Goal: Transaction & Acquisition: Purchase product/service

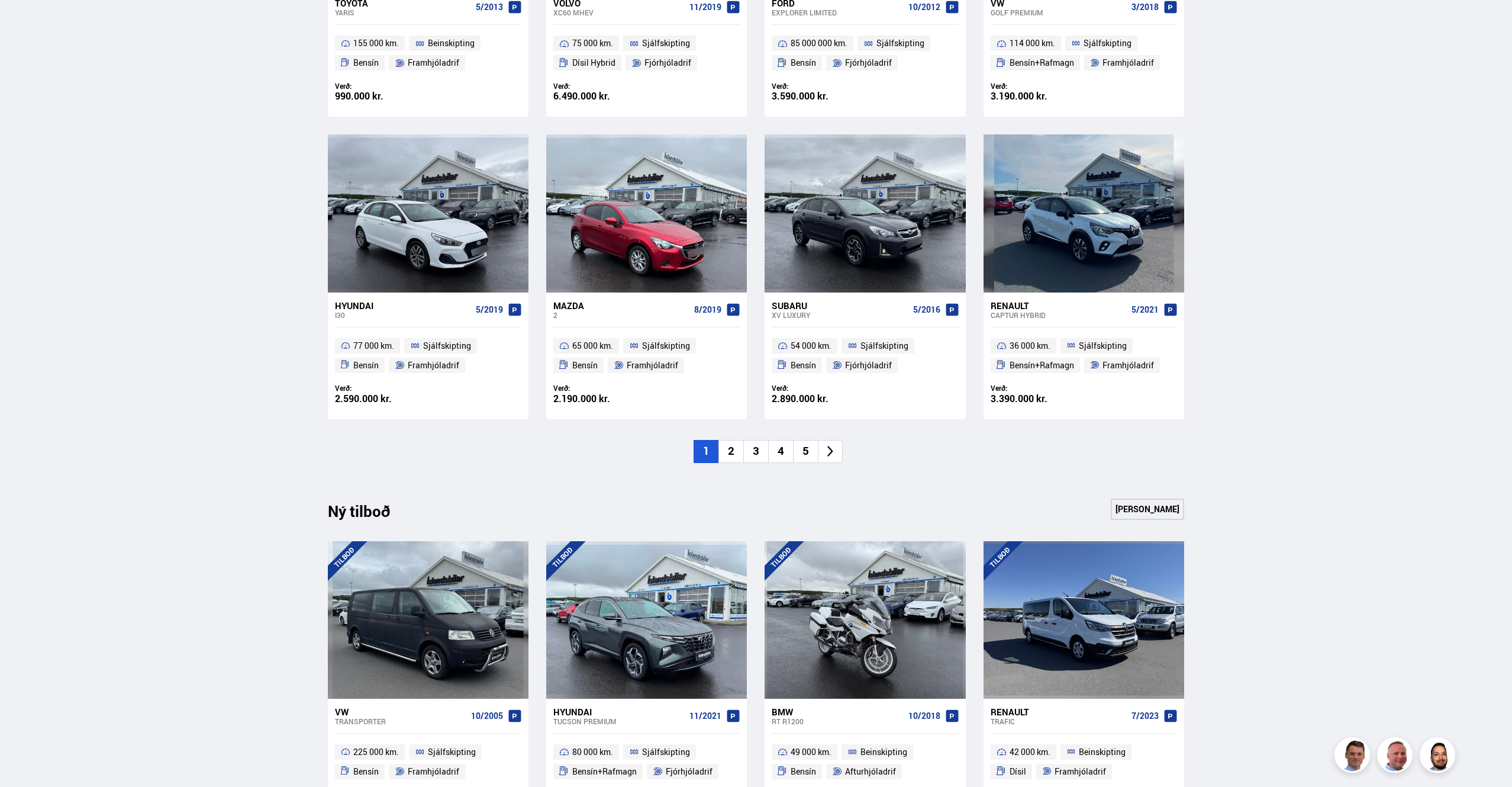
scroll to position [1163, 0]
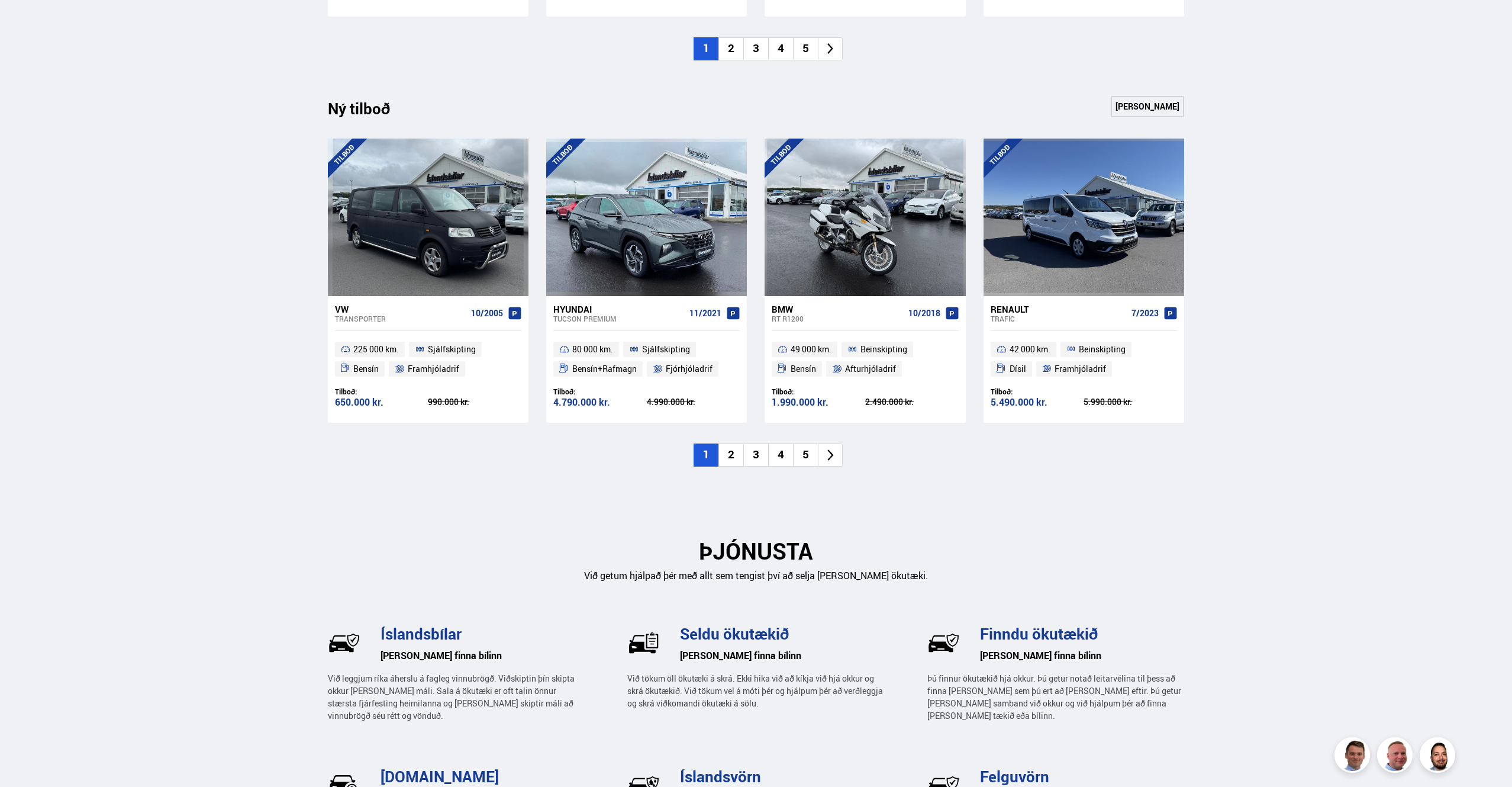
click at [830, 453] on icon at bounding box center [830, 455] width 5 height 11
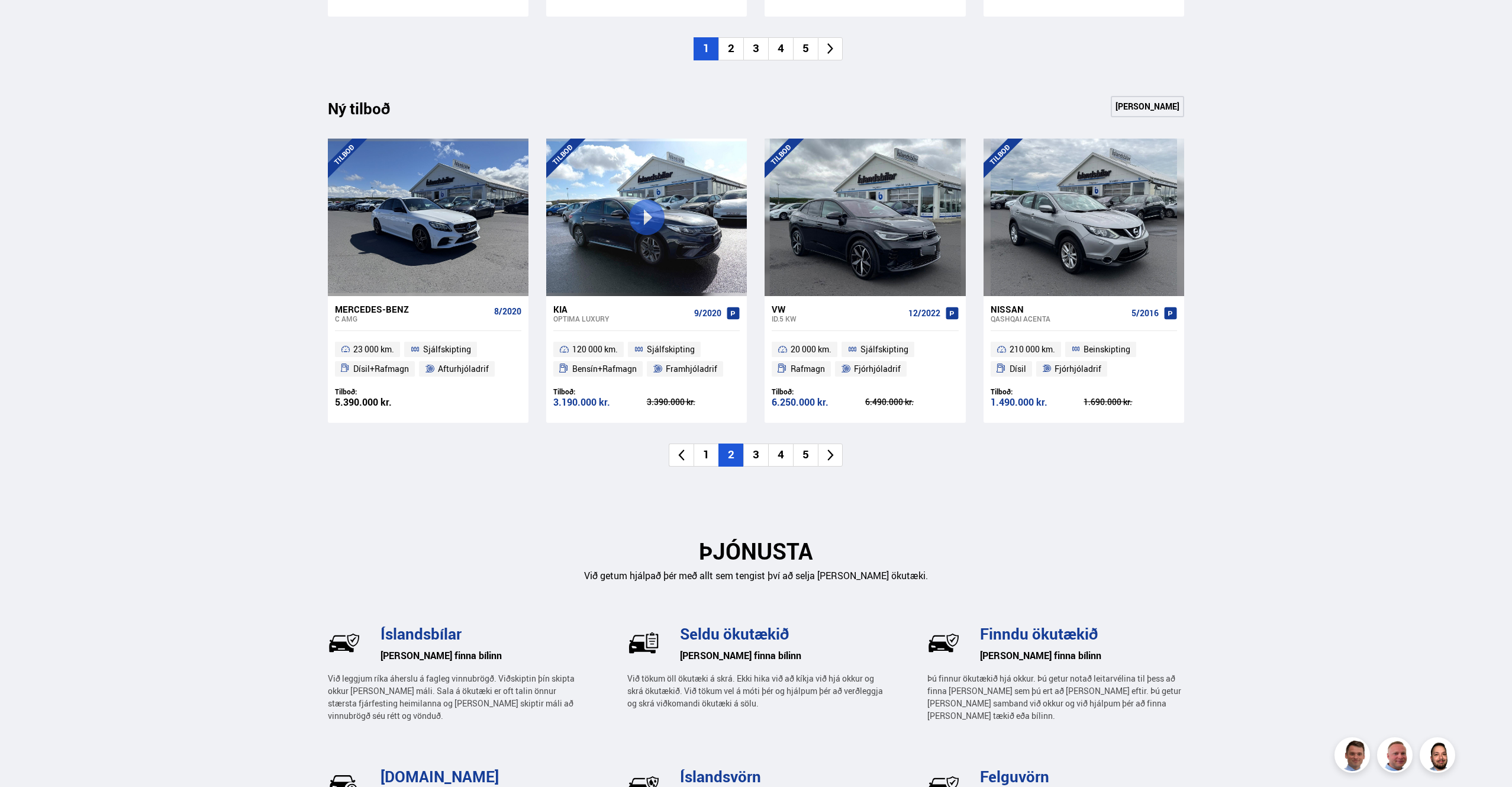
click at [831, 455] on icon at bounding box center [830, 455] width 5 height 11
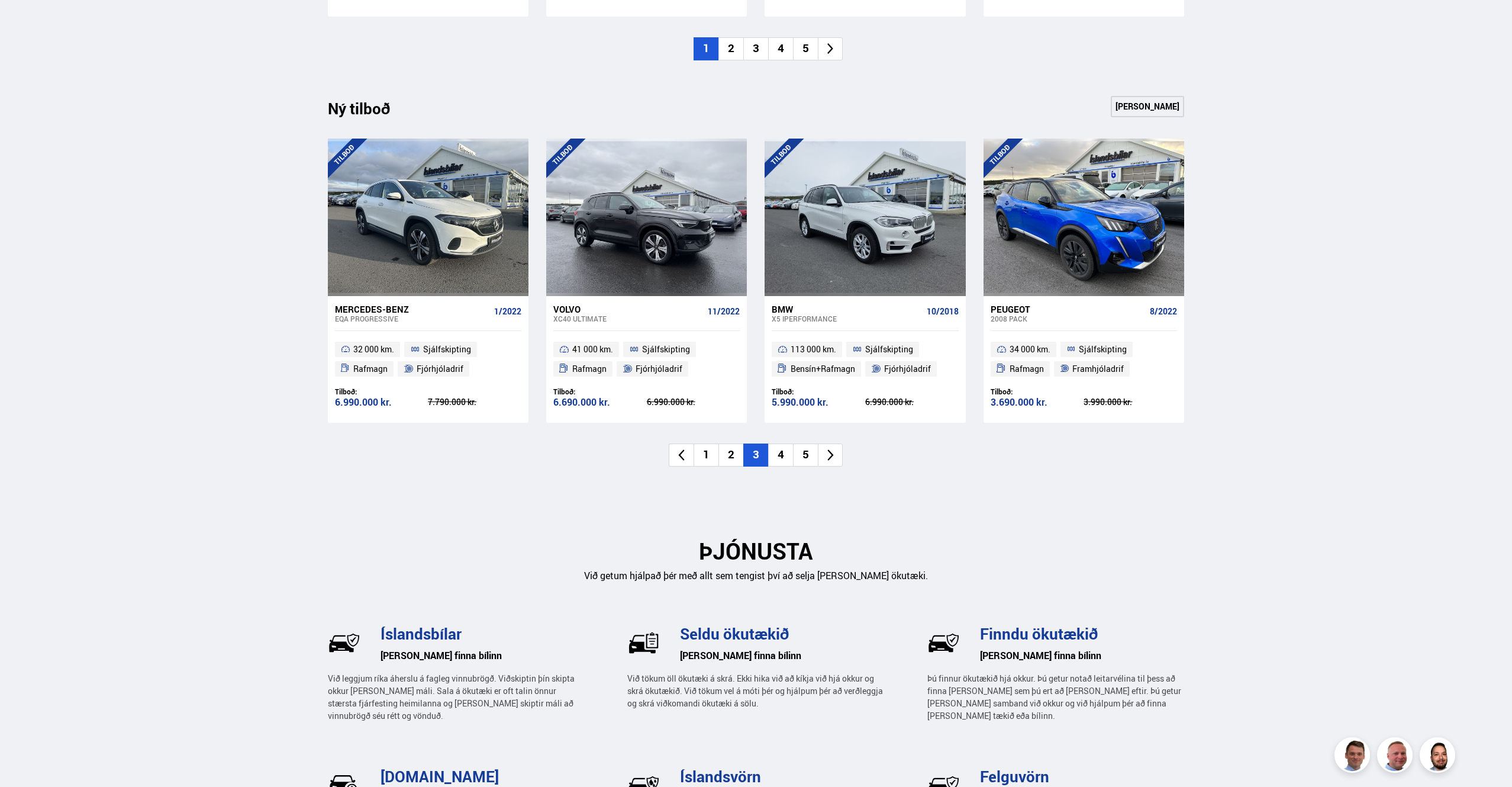
click at [831, 455] on icon at bounding box center [830, 455] width 5 height 11
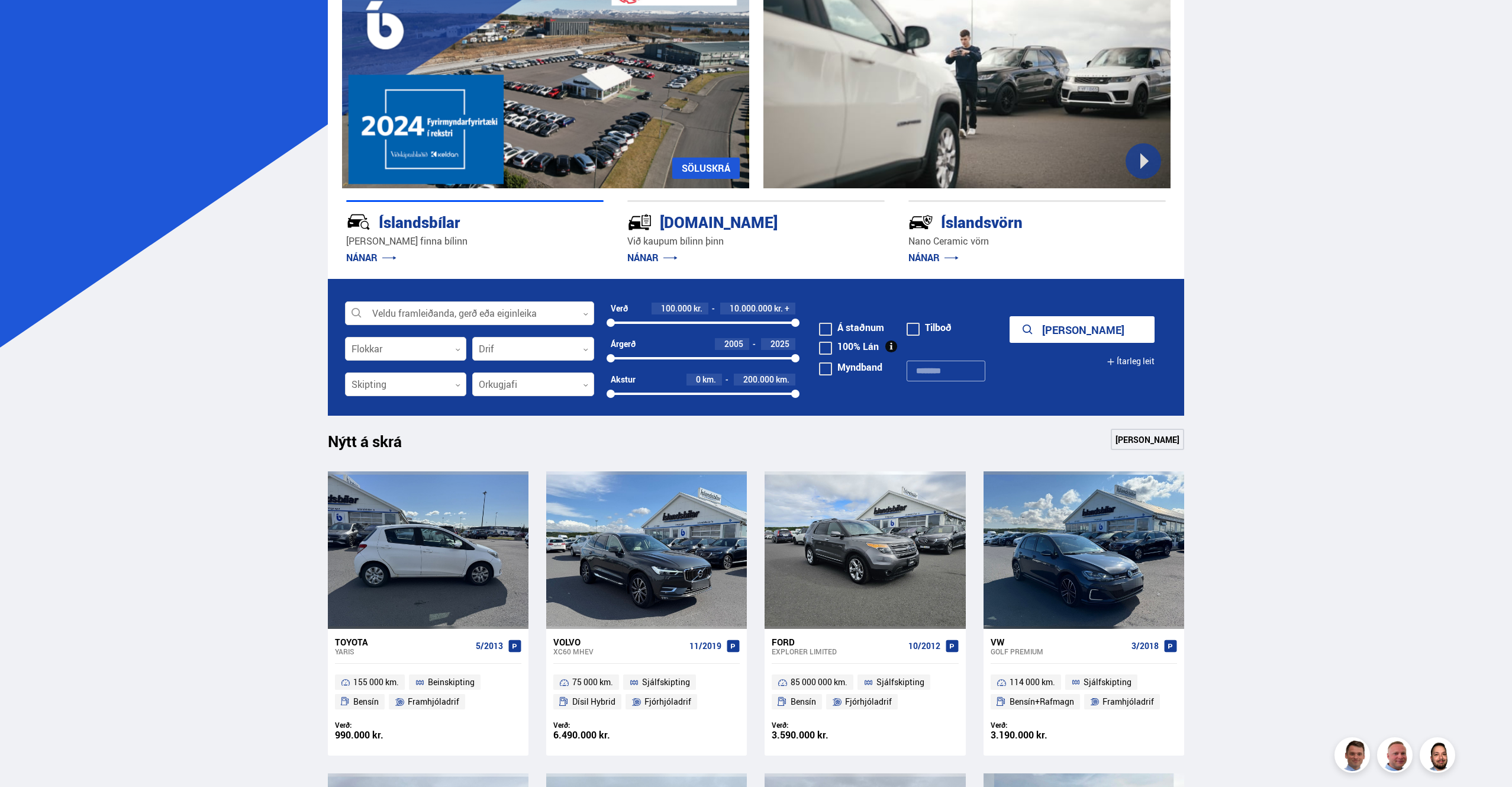
scroll to position [116, 0]
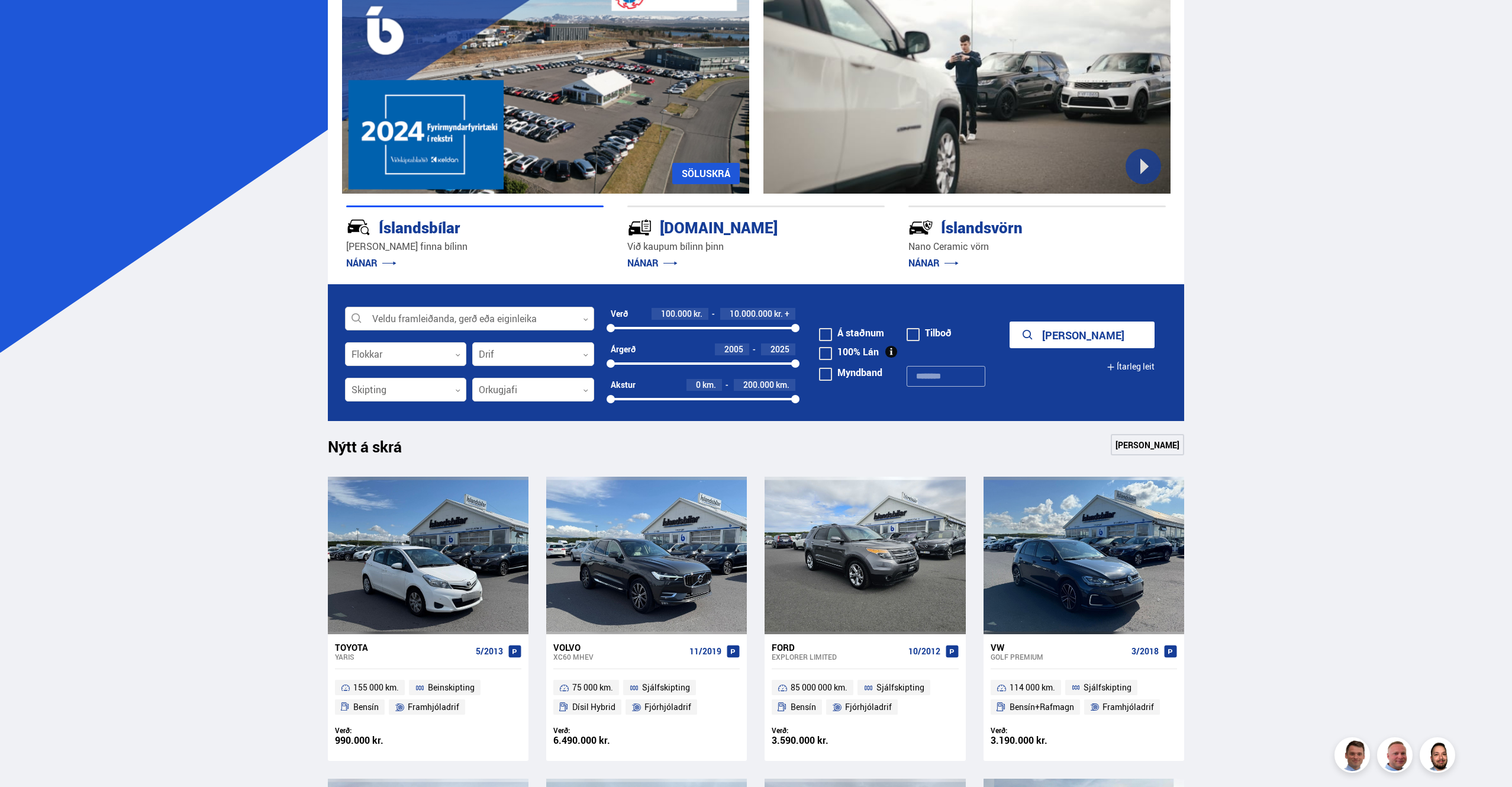
click at [587, 318] on icon at bounding box center [586, 319] width 5 height 5
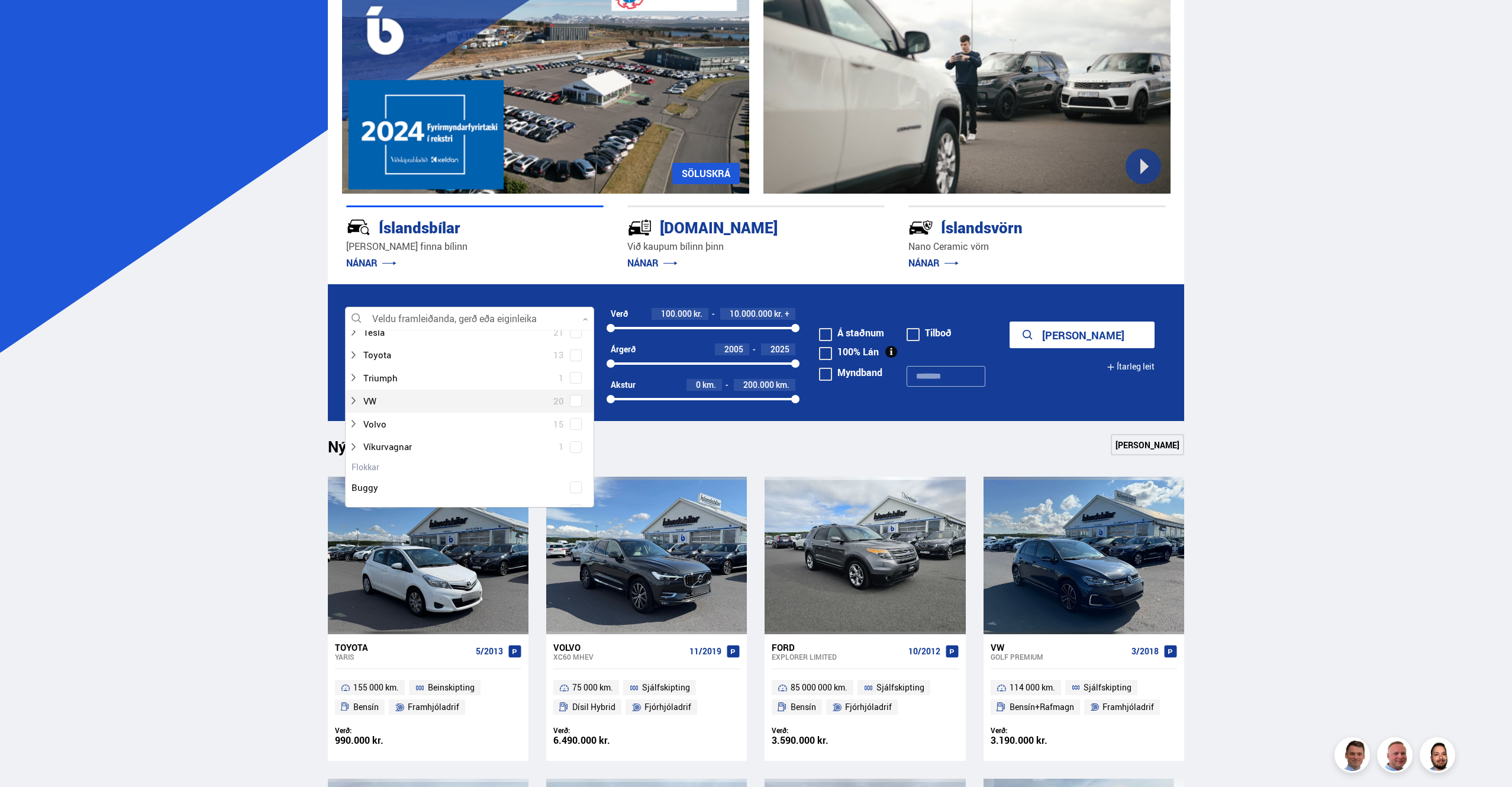
scroll to position [789, 0]
click at [573, 421] on span at bounding box center [575, 423] width 5 height 5
click at [1090, 334] on button "Sýna 15 bíla" at bounding box center [1082, 335] width 145 height 26
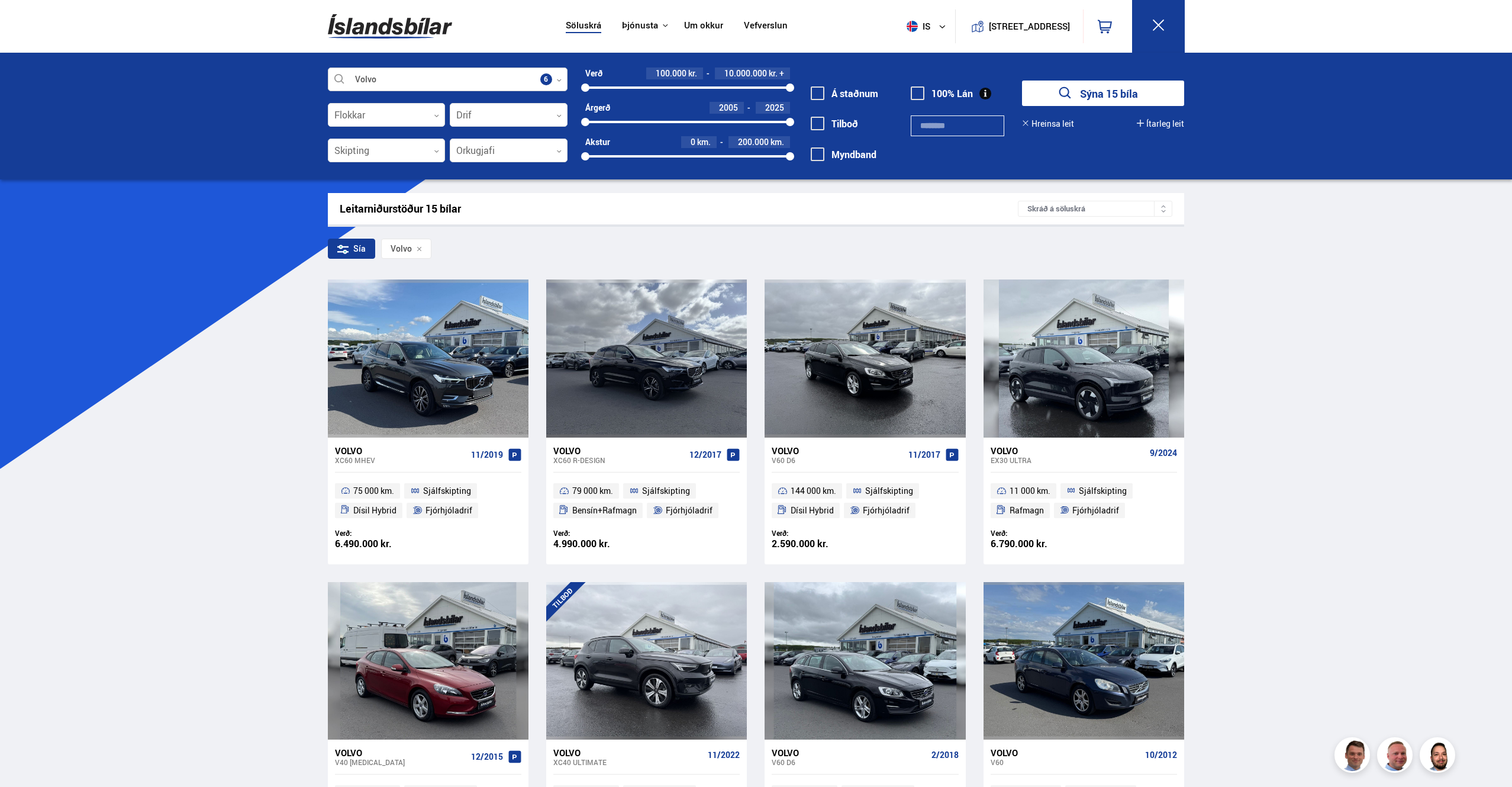
click at [548, 77] on div at bounding box center [447, 80] width 240 height 24
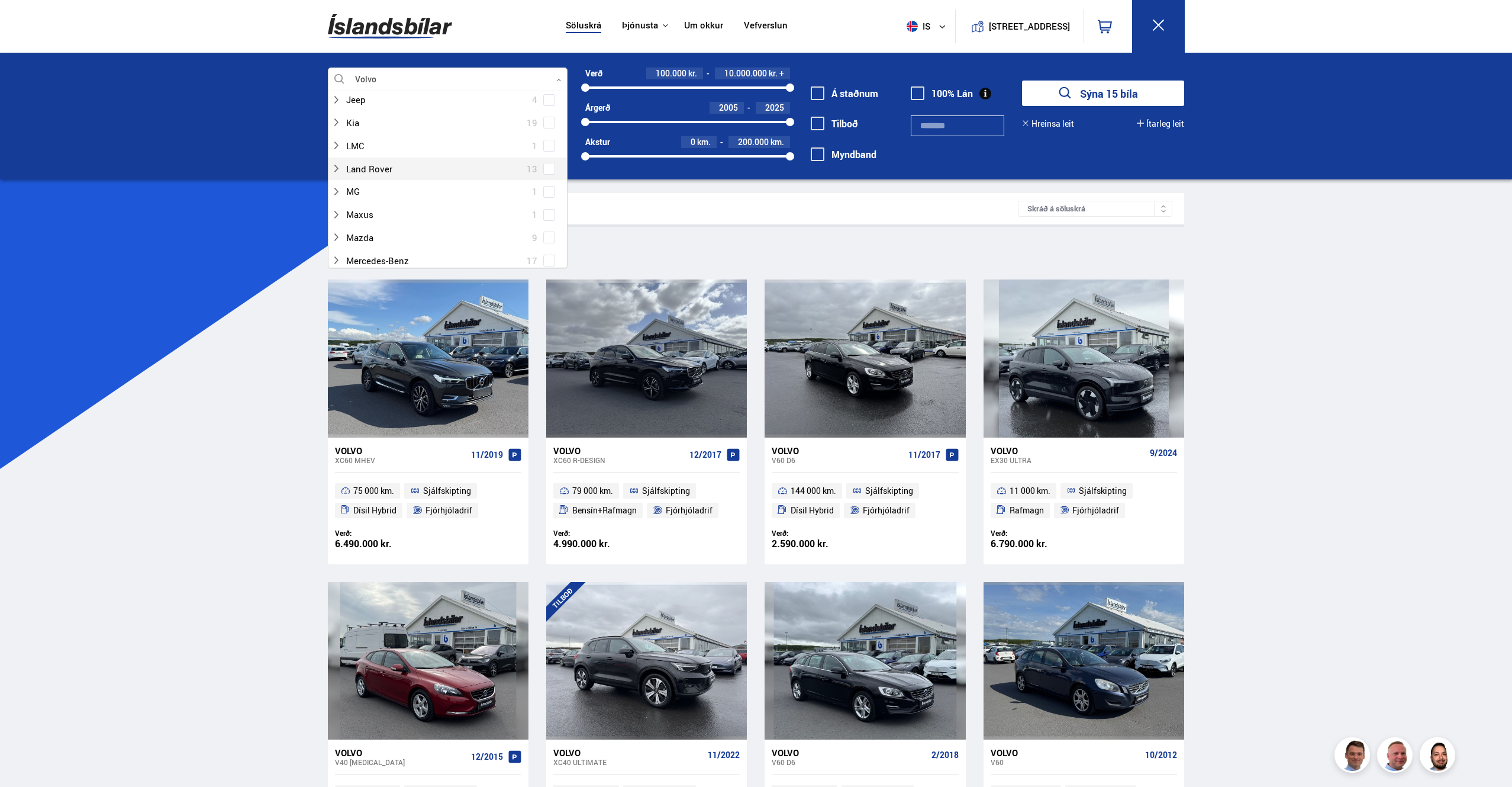
scroll to position [377, 0]
click at [551, 156] on span at bounding box center [549, 160] width 12 height 12
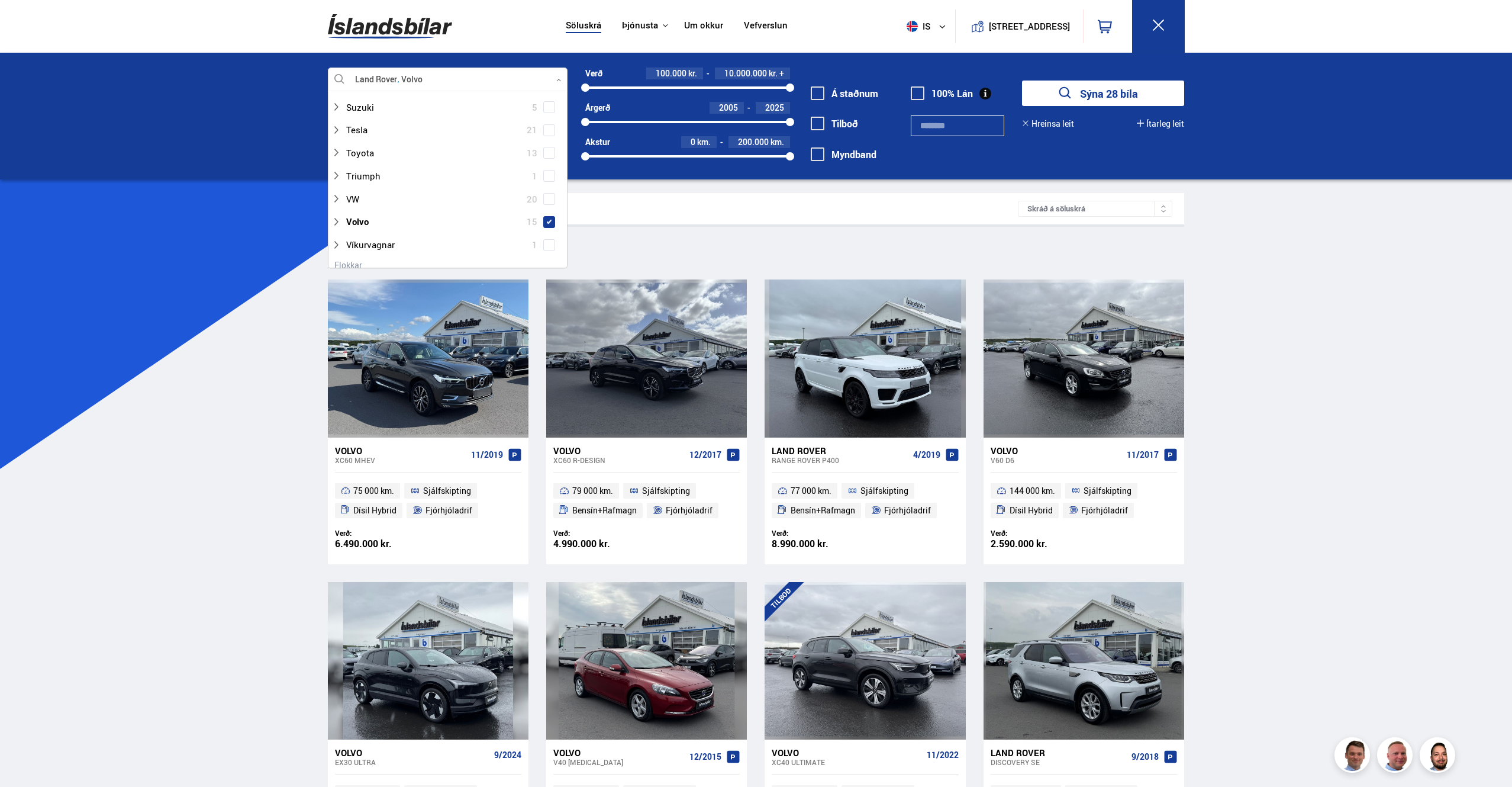
scroll to position [756, 0]
click at [547, 242] on span at bounding box center [549, 240] width 5 height 5
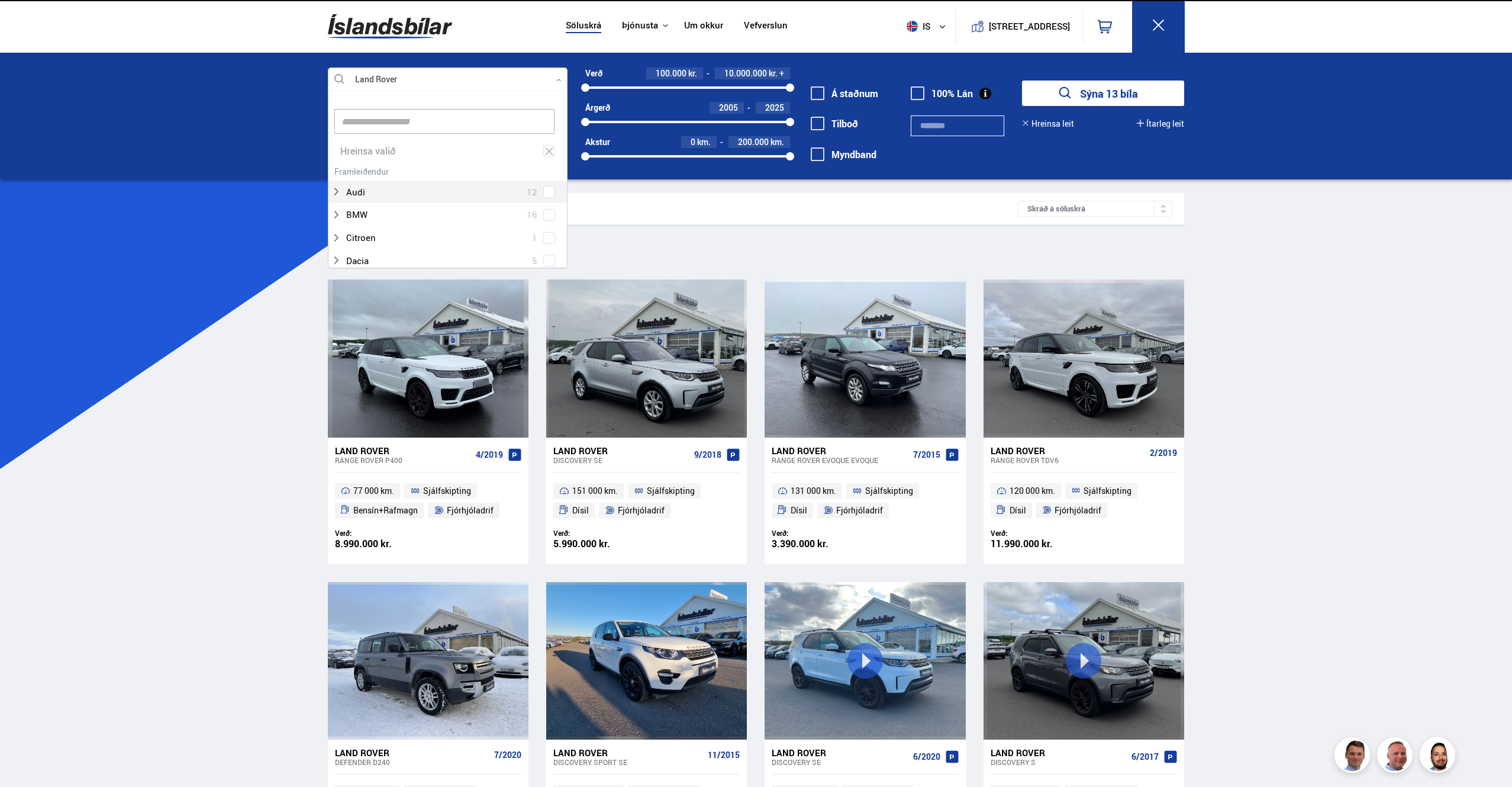
click at [1111, 98] on button "Sýna 13 bíla" at bounding box center [1104, 93] width 162 height 26
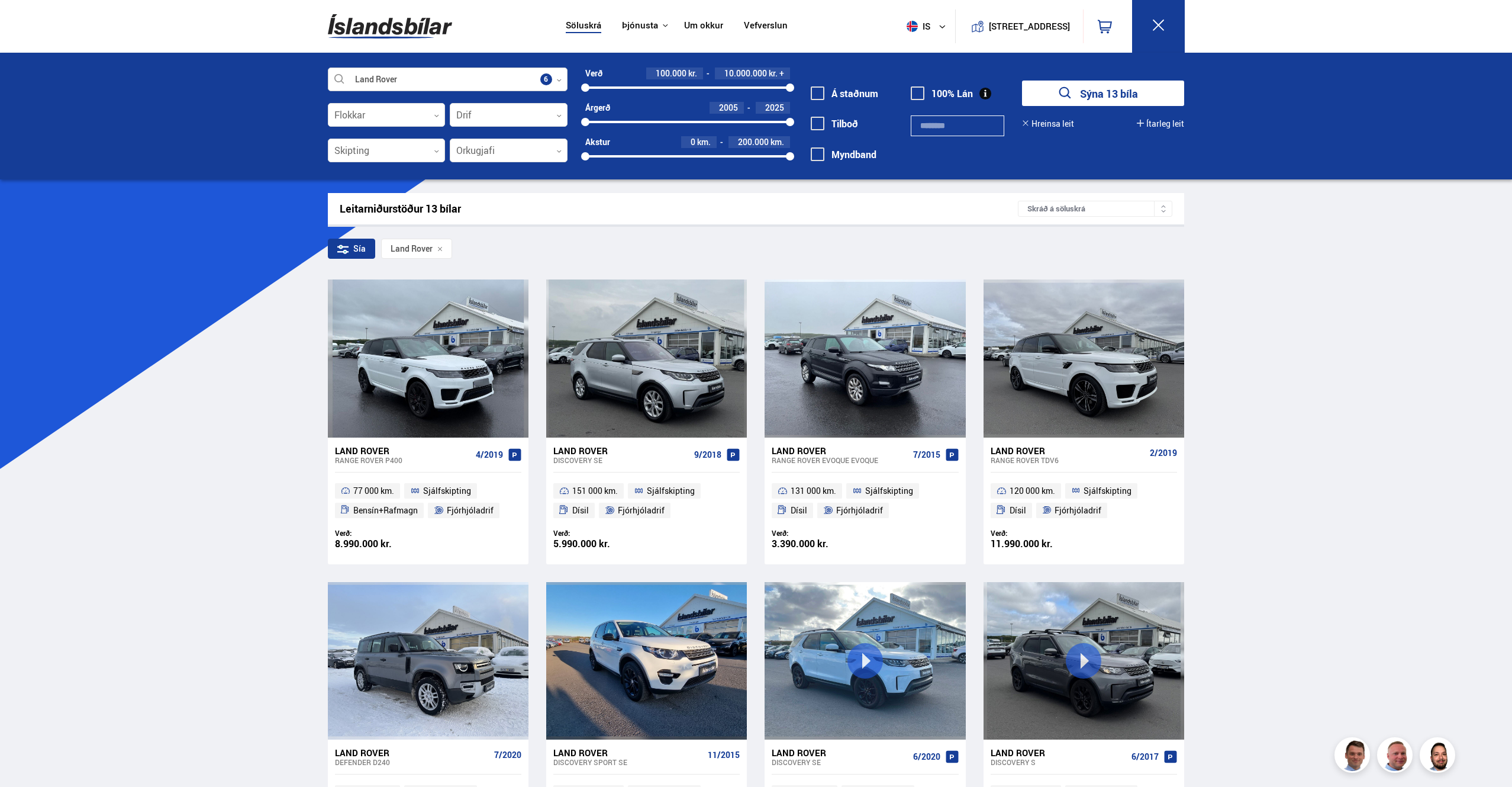
click at [558, 78] on icon at bounding box center [559, 80] width 5 height 5
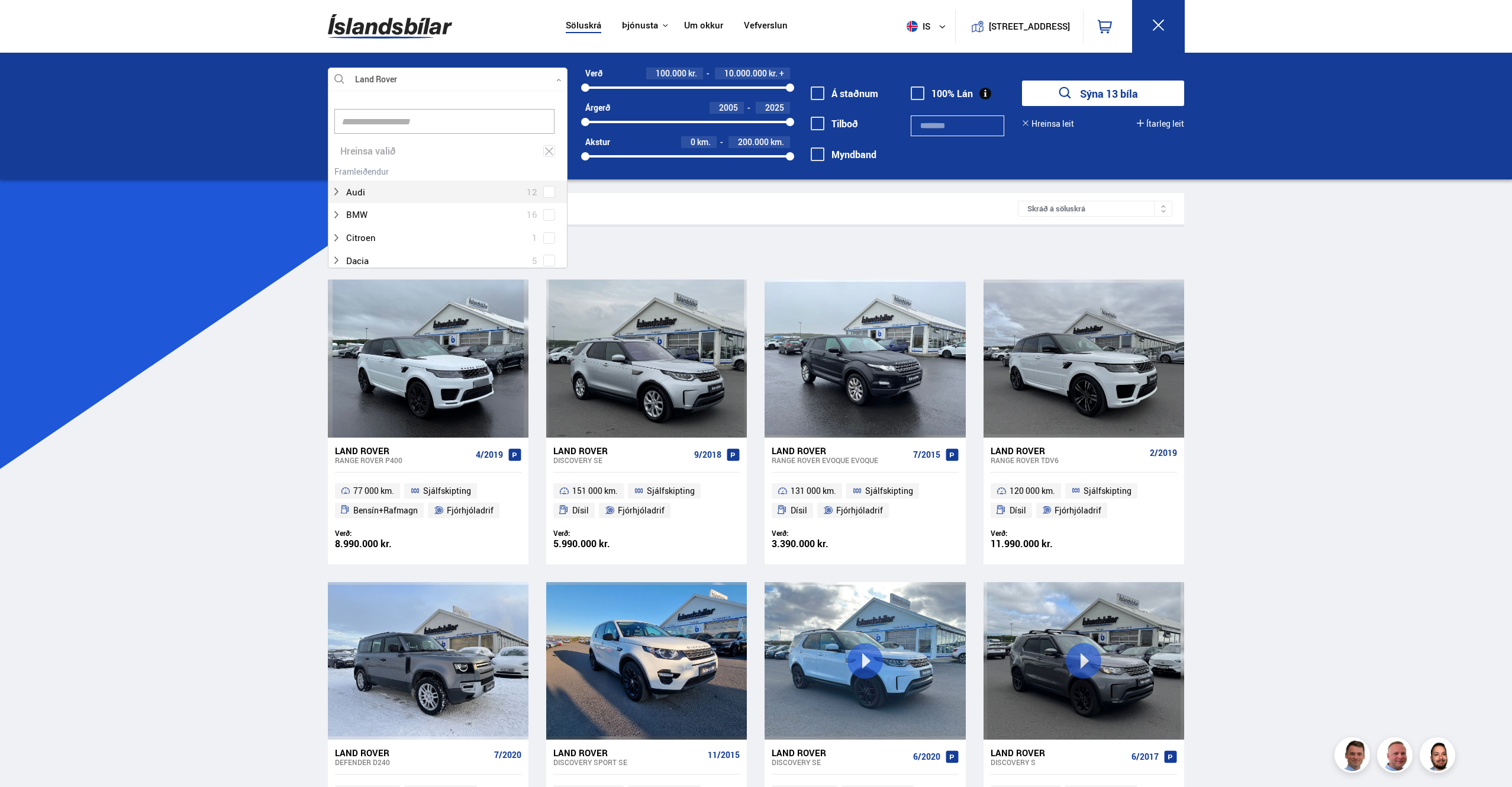
scroll to position [177, 236]
click at [547, 190] on span at bounding box center [549, 192] width 5 height 5
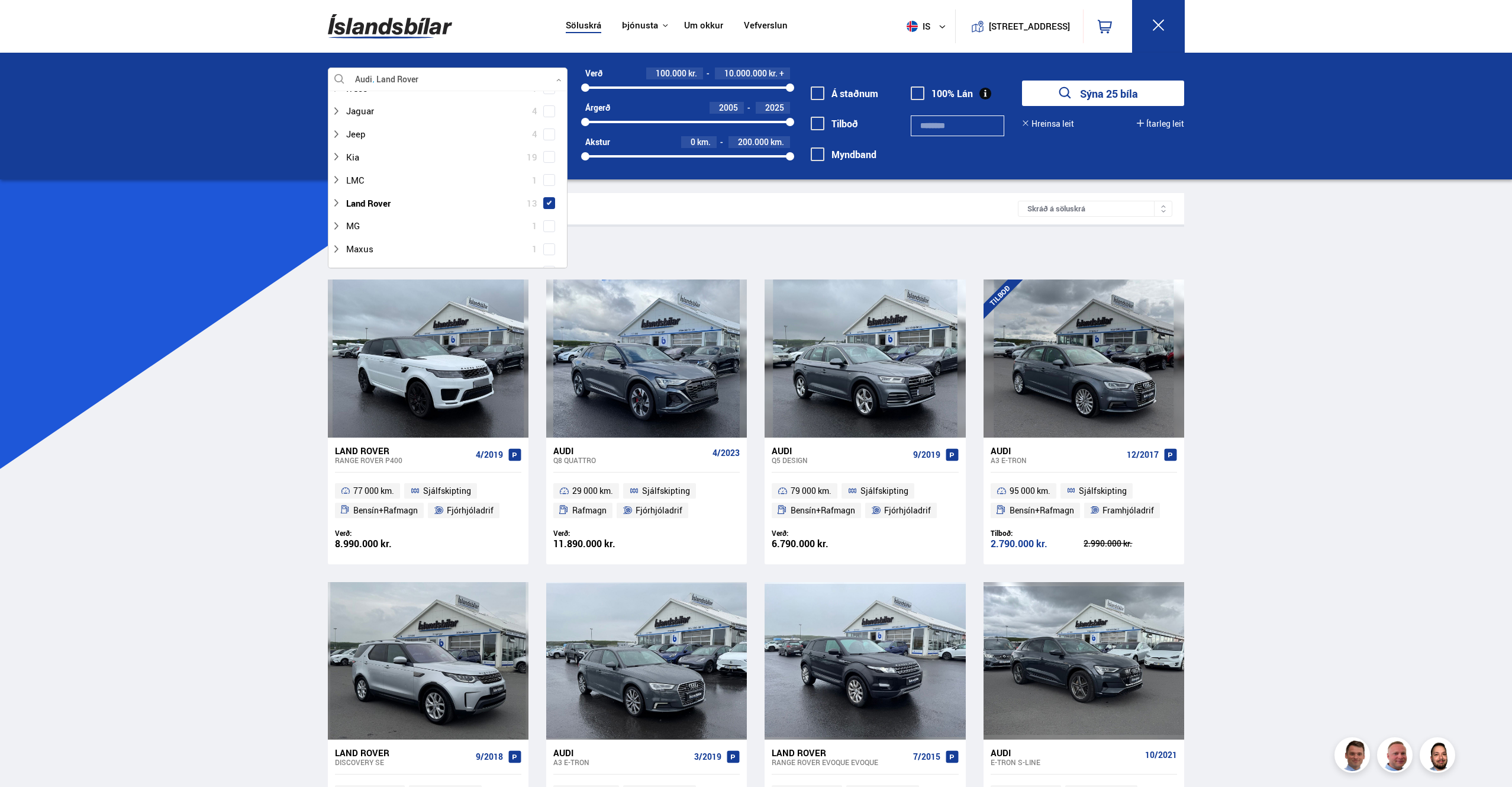
scroll to position [346, 0]
click at [551, 192] on span at bounding box center [549, 191] width 12 height 12
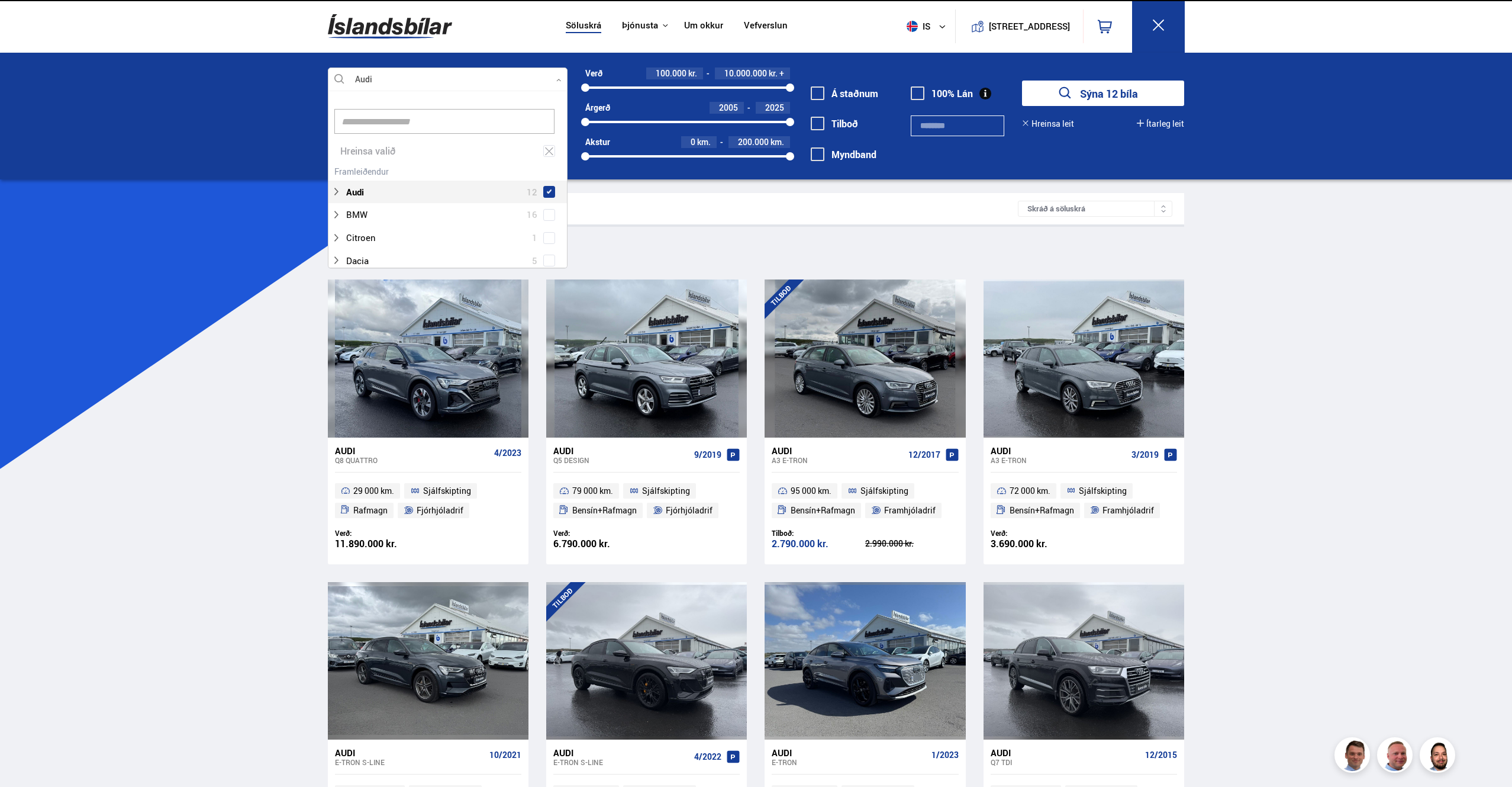
click at [1101, 88] on button "Sýna 12 bíla" at bounding box center [1104, 93] width 162 height 26
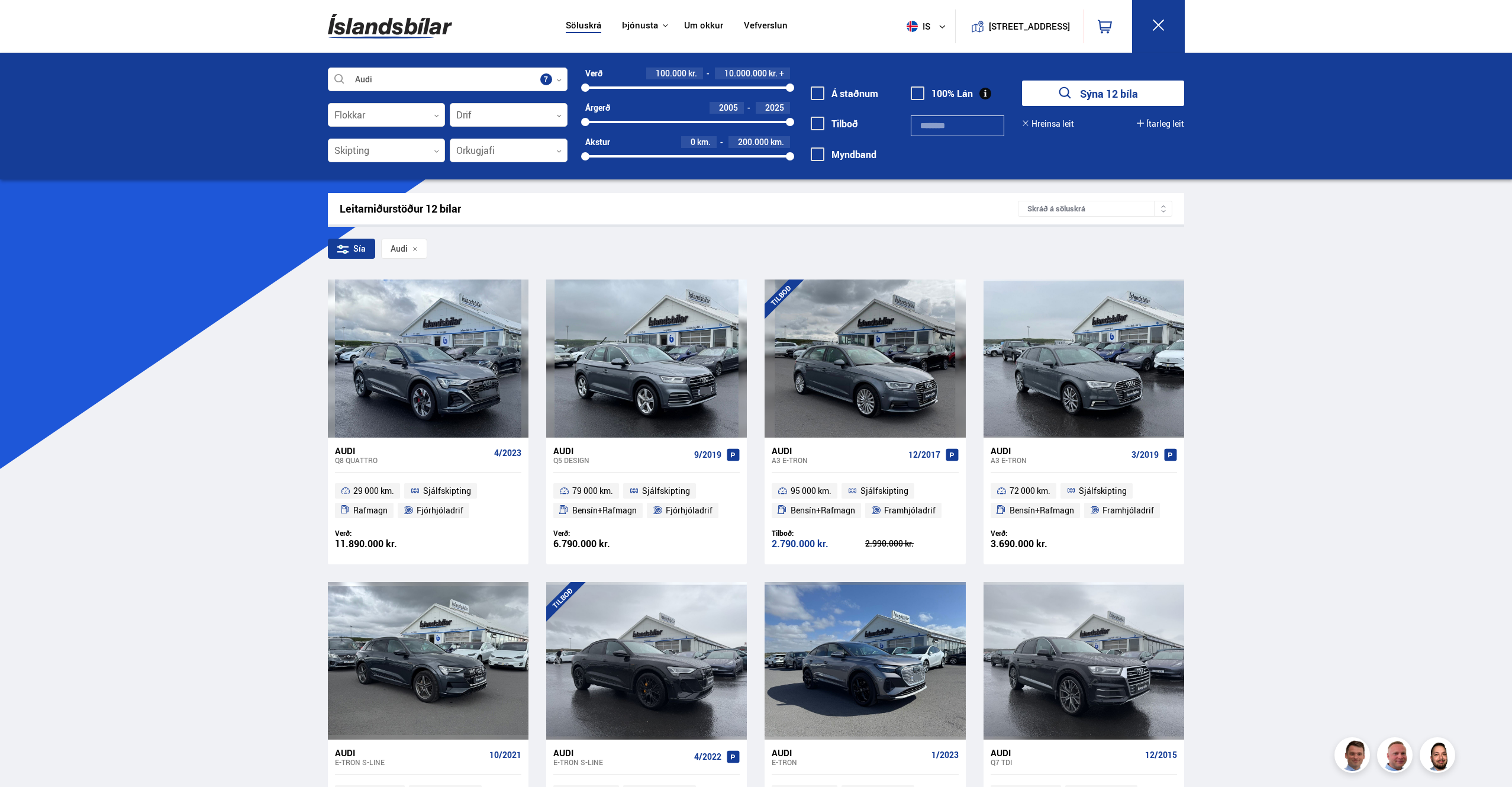
click at [1117, 95] on button "Sýna 12 bíla" at bounding box center [1104, 93] width 162 height 26
